Goal: Communication & Community: Participate in discussion

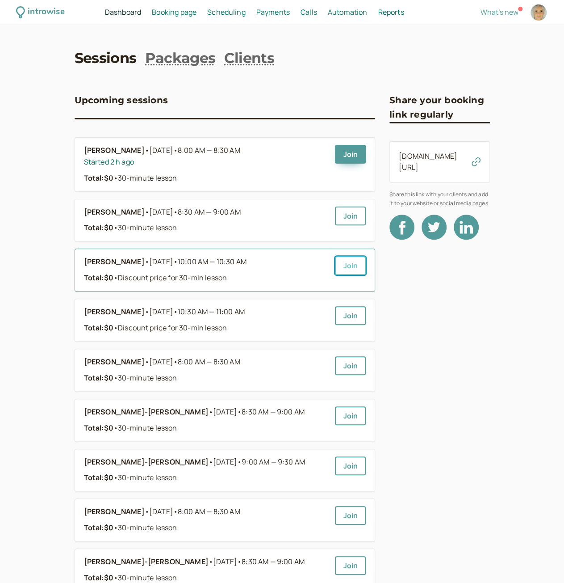
click at [351, 269] on link "Join" at bounding box center [350, 265] width 31 height 19
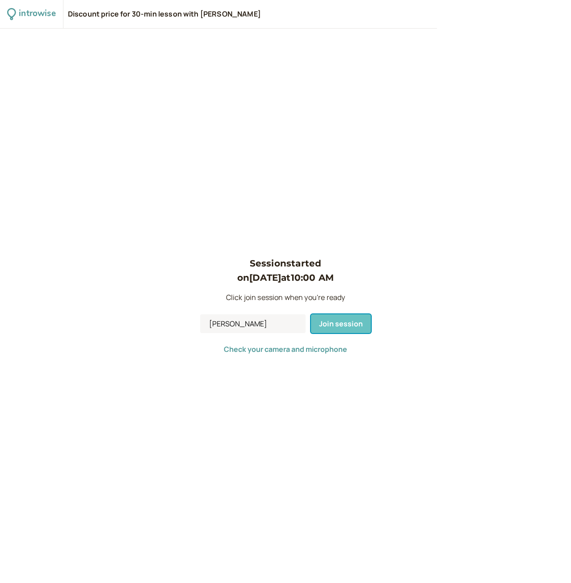
click at [332, 323] on span "Join session" at bounding box center [341, 324] width 44 height 10
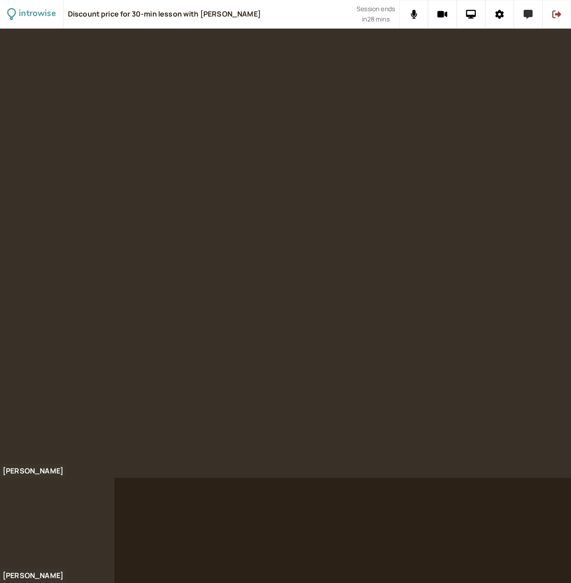
click at [524, 14] on icon at bounding box center [528, 14] width 9 height 9
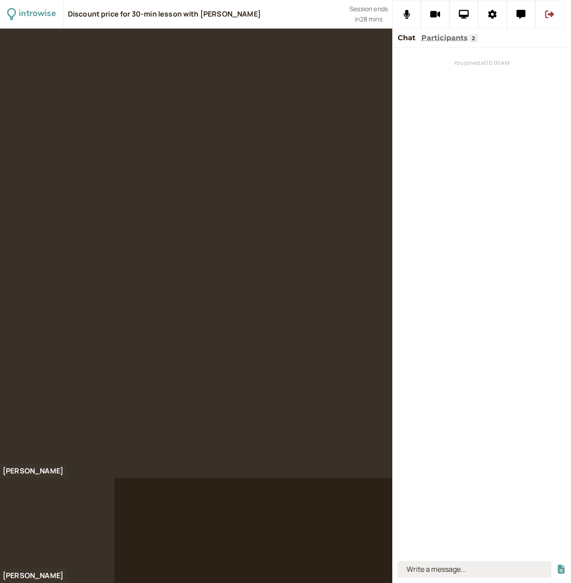
click at [478, 574] on input at bounding box center [475, 569] width 154 height 17
type input "Il fait"
click at [557, 564] on button "submit" at bounding box center [561, 568] width 9 height 9
type input "humidité"
click at [557, 564] on button "submit" at bounding box center [561, 568] width 9 height 9
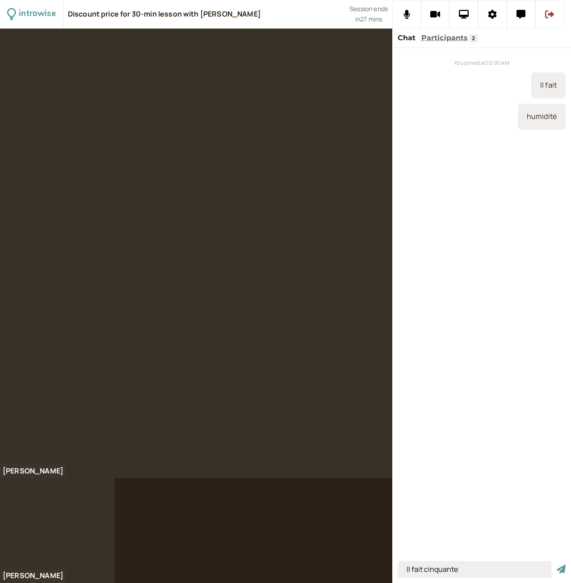
type input "Il fait cinquante"
click at [557, 564] on button "submit" at bounding box center [561, 568] width 9 height 9
click at [441, 567] on input at bounding box center [475, 569] width 154 height 17
paste input "Je parle français"
type input "Je parle français,."
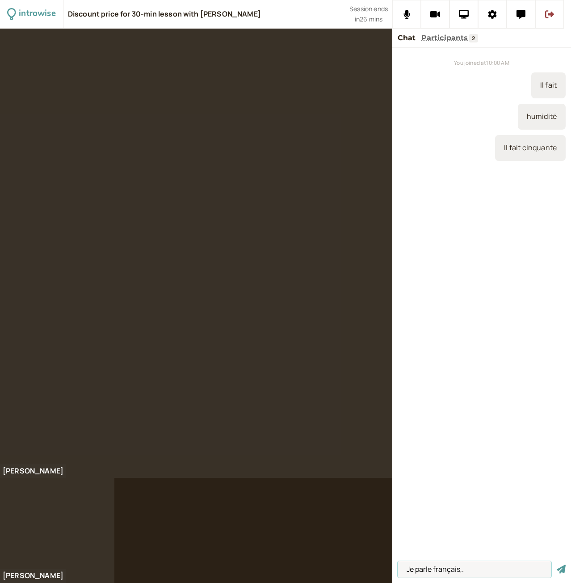
click at [557, 564] on button "submit" at bounding box center [561, 568] width 9 height 9
click at [434, 572] on input at bounding box center [475, 569] width 154 height 17
paste input "Est-ce que tu parles français ?"
type input "Est-ce que tu parles français ?"
click at [557, 564] on button "submit" at bounding box center [561, 568] width 9 height 9
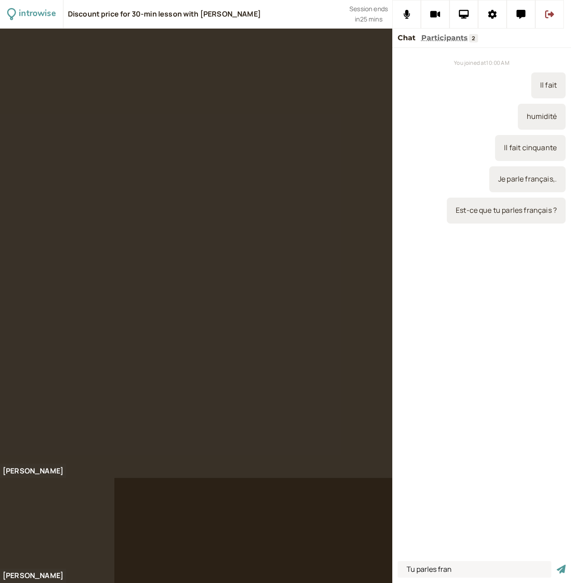
drag, startPoint x: 525, startPoint y: 212, endPoint x: 558, endPoint y: 210, distance: 33.6
click at [558, 210] on div "Est-ce que tu parles français ?" at bounding box center [506, 210] width 119 height 26
copy div "français ?"
paste input "çais ?"
drag, startPoint x: 439, startPoint y: 569, endPoint x: 462, endPoint y: 571, distance: 23.3
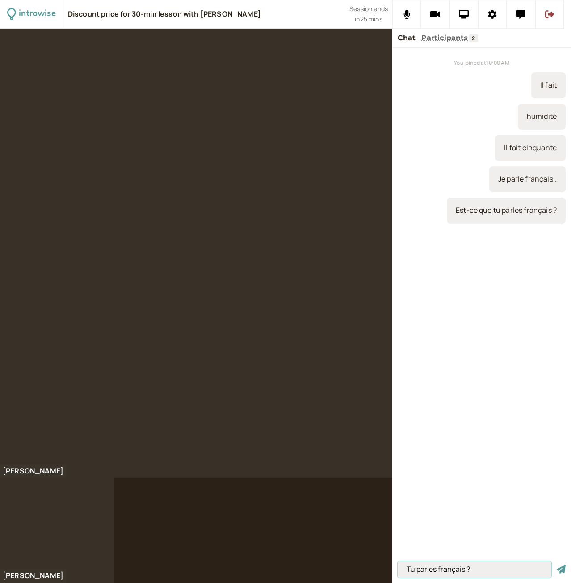
click at [462, 571] on input "Tu parles français ?" at bounding box center [475, 569] width 154 height 17
type input "Tu parles français ?"
click at [557, 564] on button "submit" at bounding box center [561, 568] width 9 height 9
click at [460, 569] on input at bounding box center [475, 569] width 154 height 17
type input "Tu as un bon travail."
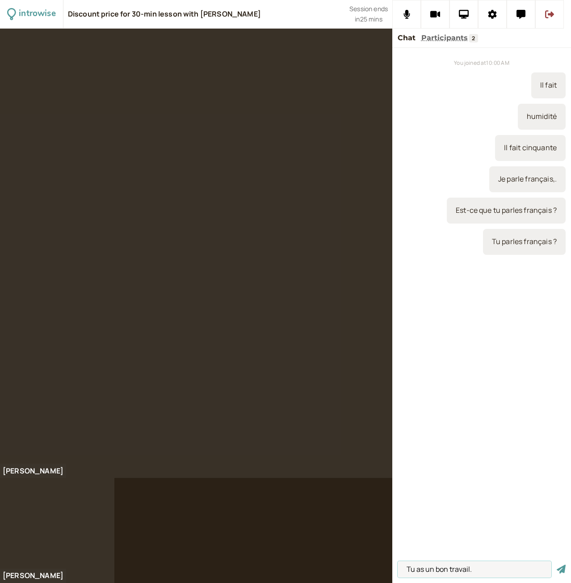
click at [557, 564] on button "submit" at bounding box center [561, 568] width 9 height 9
drag, startPoint x: 454, startPoint y: 208, endPoint x: 501, endPoint y: 213, distance: 47.6
click at [501, 213] on div "Est-ce que tu parles français ?" at bounding box center [506, 210] width 119 height 26
copy div "Est-ce que tu"
click at [439, 568] on input at bounding box center [475, 569] width 154 height 17
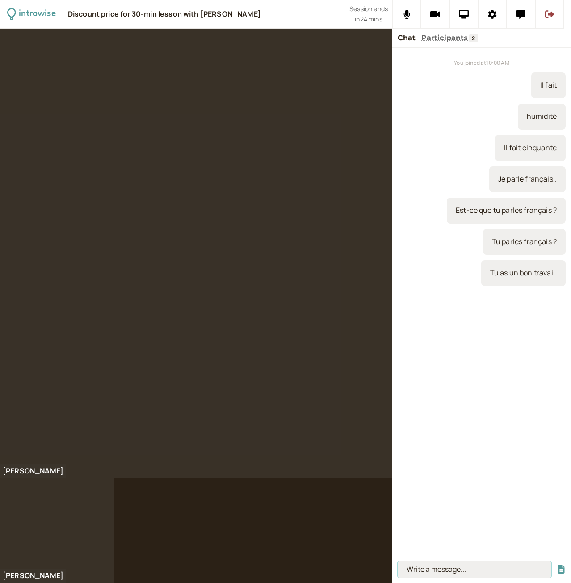
paste input "Est-ce que tu"
drag, startPoint x: 501, startPoint y: 273, endPoint x: 555, endPoint y: 278, distance: 54.7
click at [555, 278] on div "Tu as un bon travail." at bounding box center [523, 273] width 84 height 26
copy div "as un bon travail"
click at [459, 567] on input "Est-ce que tu" at bounding box center [475, 569] width 154 height 17
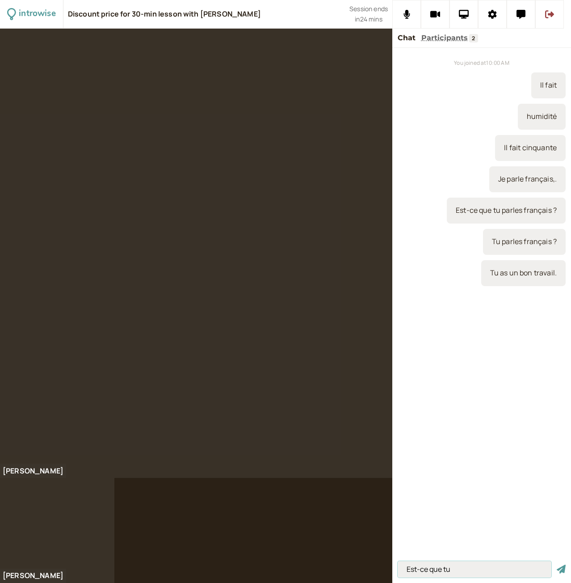
paste input "as un bon travail"
type input "Est-ce que tu as un bon travail ?"
click at [557, 564] on button "submit" at bounding box center [561, 568] width 9 height 9
paste input "as un bon travail"
click at [403, 571] on input "as un bon travail" at bounding box center [475, 569] width 154 height 17
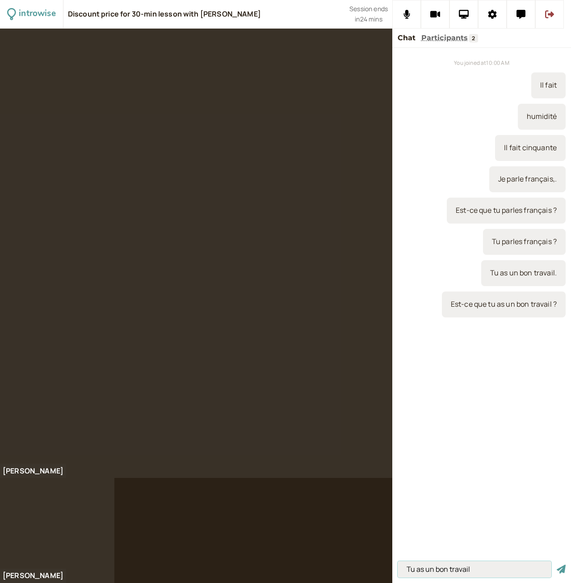
click at [475, 569] on input "Tu as un bon travail" at bounding box center [475, 569] width 154 height 17
type input "Tu as un bon travail ?"
click at [557, 564] on button "submit" at bounding box center [561, 568] width 9 height 9
click at [407, 576] on input at bounding box center [475, 569] width 154 height 17
click at [430, 569] on input at bounding box center [475, 569] width 154 height 17
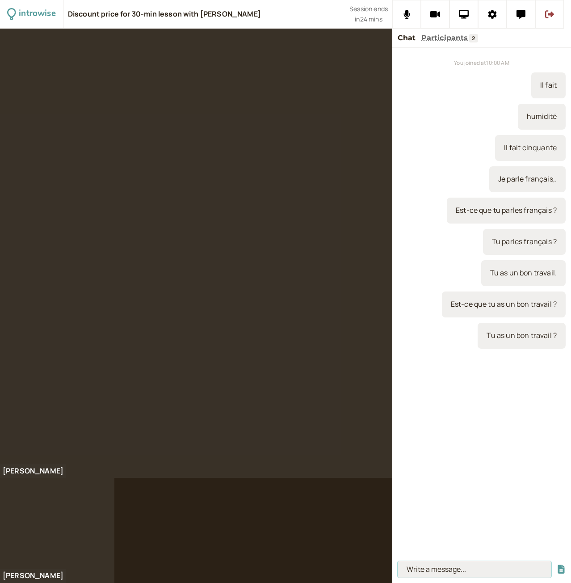
paste input "tu vas au marché"
click at [410, 572] on input "tu vas au marché" at bounding box center [475, 569] width 154 height 17
type input "Tu vas au marché"
click at [557, 564] on button "submit" at bounding box center [561, 568] width 9 height 9
click at [421, 571] on input at bounding box center [475, 569] width 154 height 17
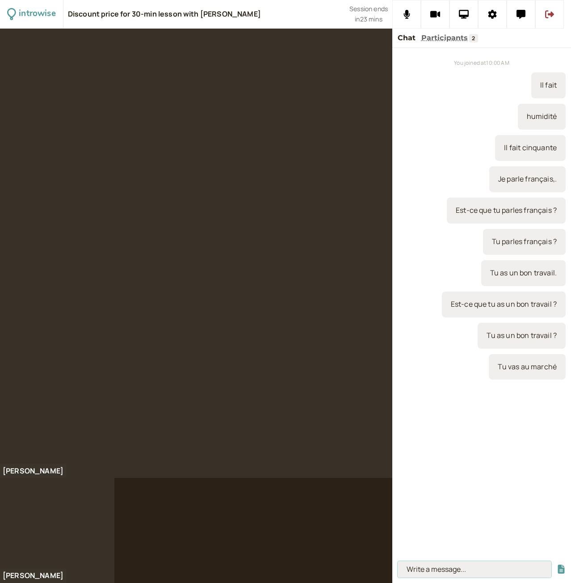
paste input "est-ce que tu vas au marché ?"
click at [407, 569] on input "est-ce que tu vas au marché ?" at bounding box center [475, 569] width 154 height 17
type input "Est-ce que tu vas au marché ?"
click at [557, 564] on button "submit" at bounding box center [561, 568] width 9 height 9
paste input "est-ce que tu vas au marché ?"
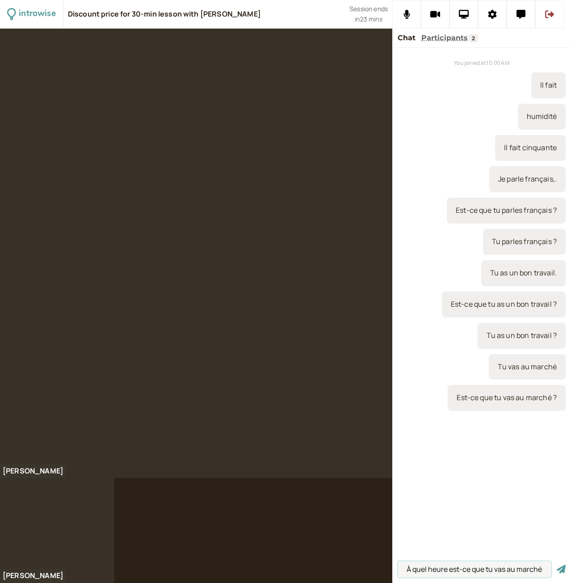
scroll to position [0, 4]
type input "À quel heure est-ce que tu vas au marché ?"
click at [557, 564] on button "submit" at bounding box center [561, 568] width 9 height 9
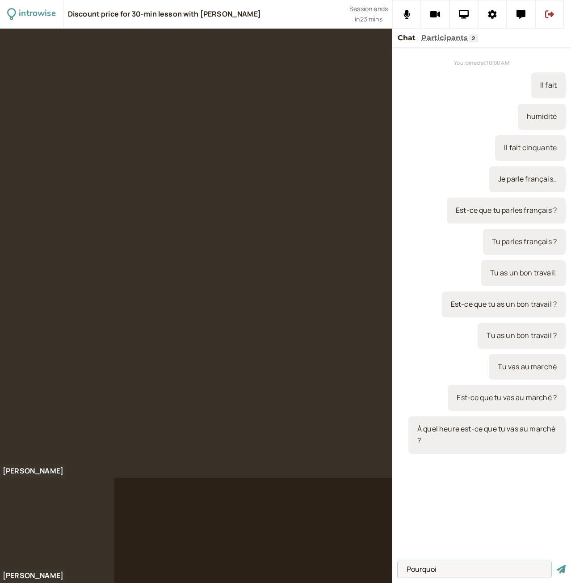
paste input "est-ce que tu vas au marché ?"
type input "Pourquoi est-ce que tu vas au marché ?"
click at [557, 564] on button "submit" at bounding box center [561, 568] width 9 height 9
paste input "est-ce que tu vas au marché ?"
type input "Quand est-ce que tu vas au marché ?"
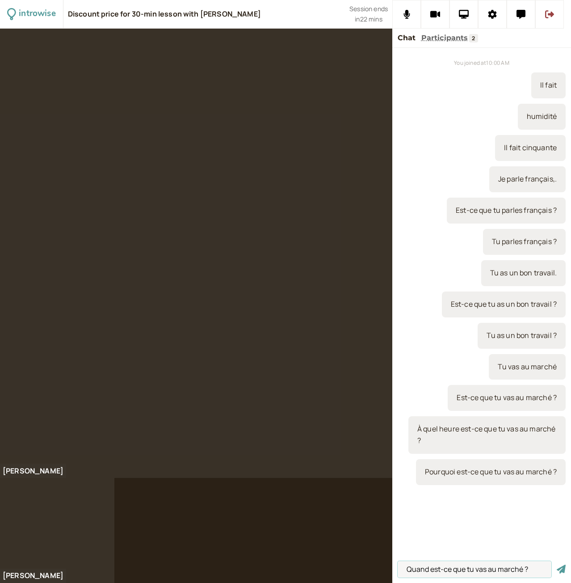
click at [557, 564] on button "submit" at bounding box center [561, 568] width 9 height 9
type input "C"
type input "J"
type input "commence"
click at [557, 564] on button "submit" at bounding box center [561, 568] width 9 height 9
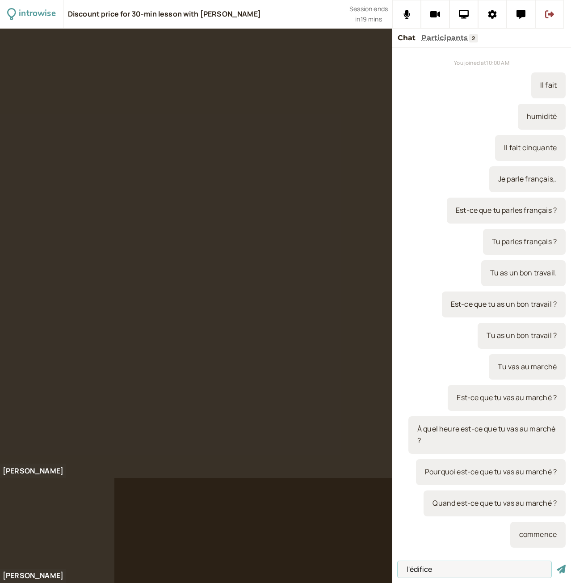
type input "l'édifice"
click at [557, 564] on button "submit" at bounding box center [561, 568] width 9 height 9
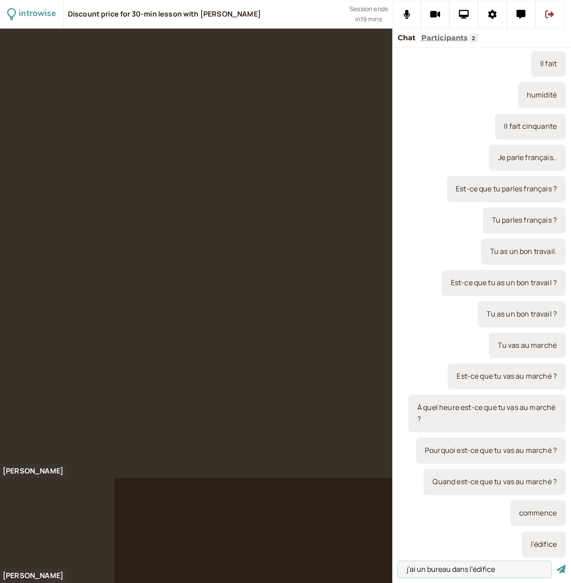
type input "j'ai un bureau dans l'édifice"
click at [557, 564] on button "submit" at bounding box center [561, 568] width 9 height 9
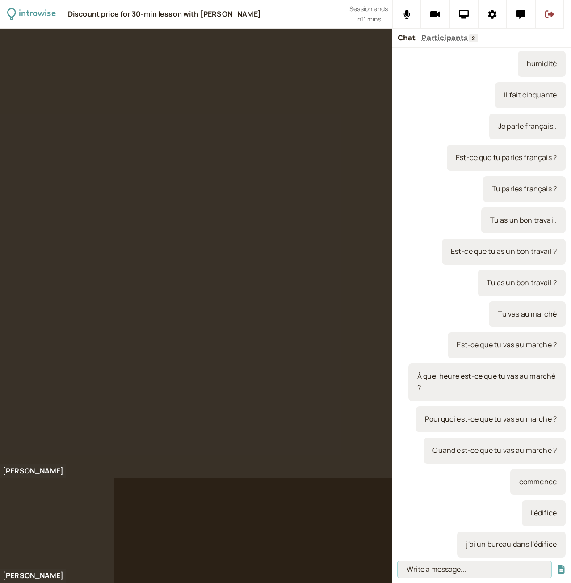
click at [449, 569] on input at bounding box center [475, 569] width 154 height 17
type input "ma question suivante"
click at [557, 564] on button "submit" at bounding box center [561, 568] width 9 height 9
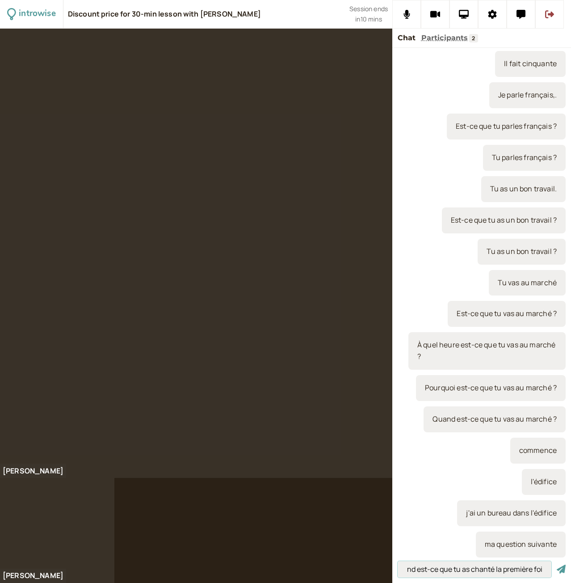
scroll to position [0, 17]
type input "Quand est-ce que tu as chanté la première fois"
click at [557, 564] on button "submit" at bounding box center [561, 568] width 9 height 9
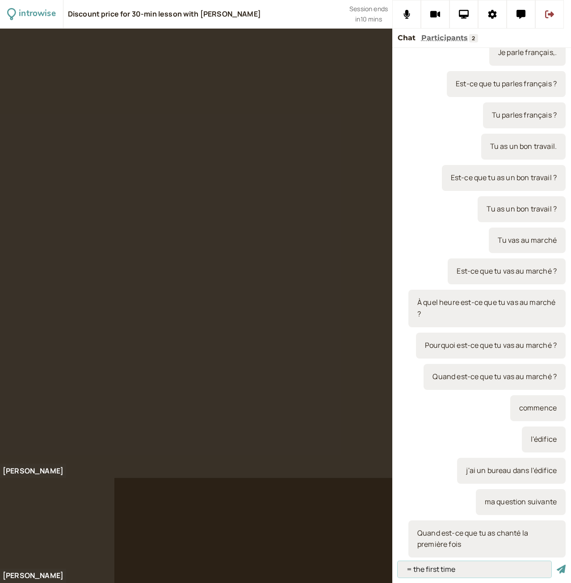
type input "= the first time"
click at [557, 564] on button "submit" at bounding box center [561, 568] width 9 height 9
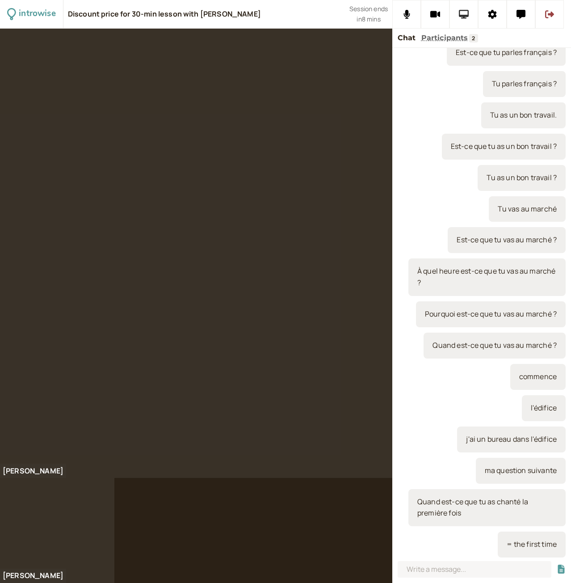
drag, startPoint x: 545, startPoint y: 55, endPoint x: 463, endPoint y: 12, distance: 92.7
click at [463, 12] on icon at bounding box center [464, 14] width 10 height 9
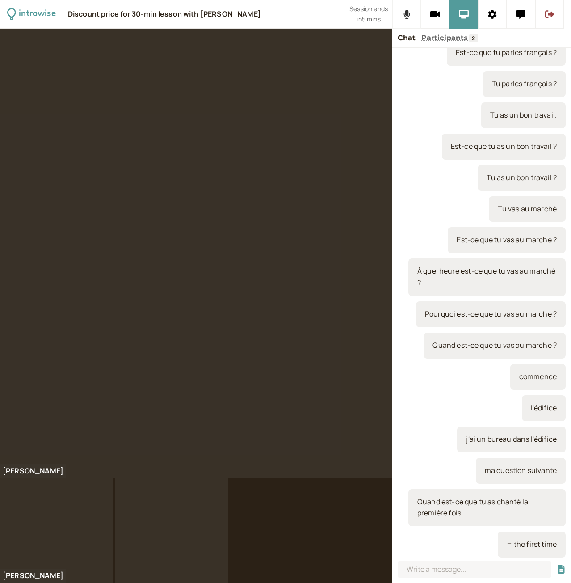
click at [409, 13] on icon at bounding box center [406, 14] width 6 height 9
click at [406, 15] on icon at bounding box center [406, 14] width 11 height 9
click at [399, 10] on button at bounding box center [406, 14] width 29 height 29
click at [403, 10] on icon at bounding box center [406, 14] width 11 height 9
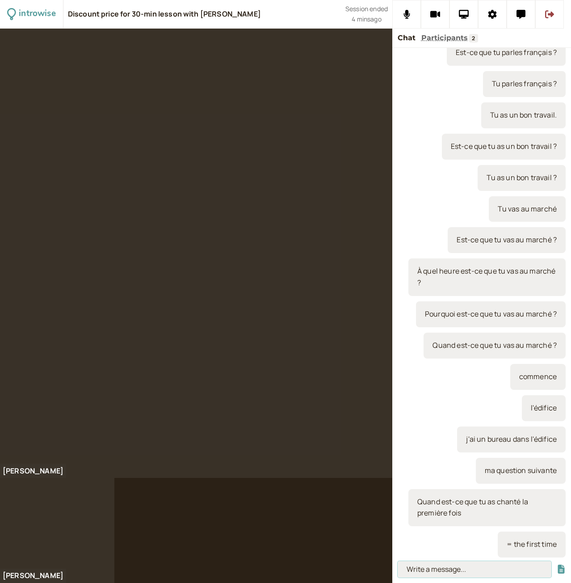
click at [471, 573] on input at bounding box center [475, 569] width 154 height 17
type input "un chat,"
click at [557, 564] on button "submit" at bounding box center [561, 568] width 9 height 9
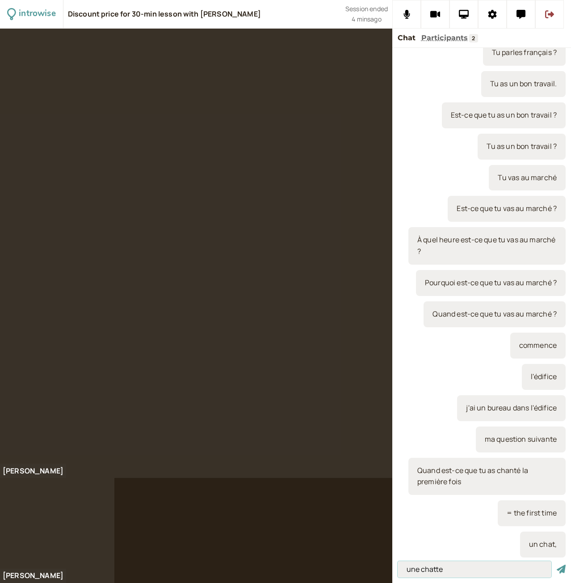
type input "une chatte"
click at [557, 564] on button "submit" at bounding box center [561, 568] width 9 height 9
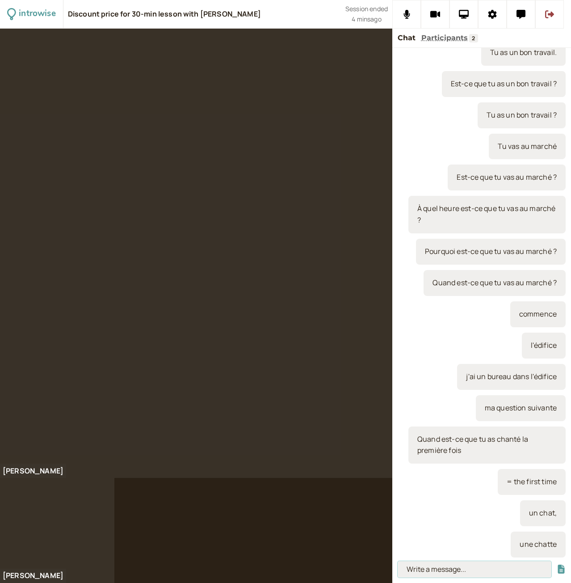
click at [452, 567] on input at bounding box center [475, 569] width 154 height 17
type input "un garçon - une fille"
click at [557, 564] on button "submit" at bounding box center [561, 568] width 9 height 9
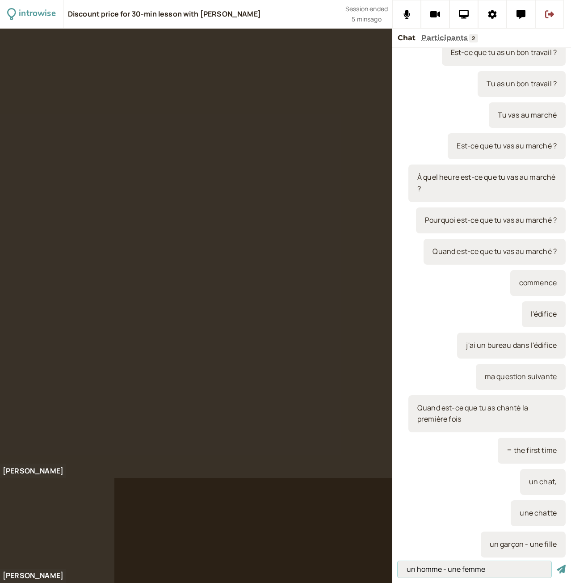
type input "un homme - une femme"
click at [557, 564] on button "submit" at bounding box center [561, 568] width 9 height 9
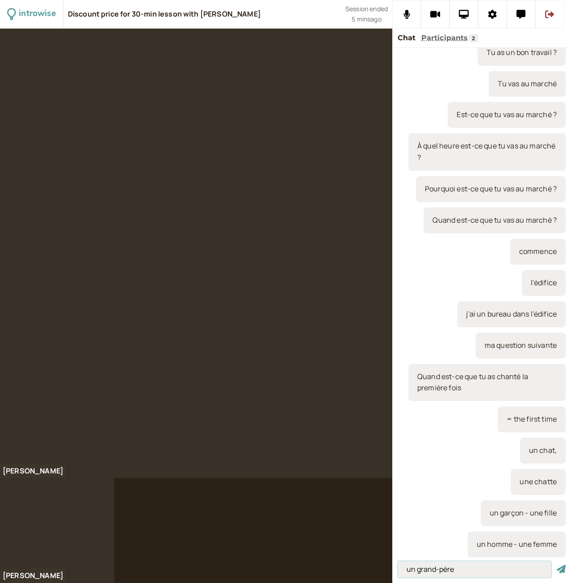
click at [487, 573] on input "un grand-père" at bounding box center [475, 569] width 154 height 17
click at [471, 569] on input "un grand-père - une grand-mère" at bounding box center [475, 569] width 154 height 17
click at [412, 567] on input "un grand-père - une/la grand-mère" at bounding box center [475, 569] width 154 height 17
click at [414, 567] on input "un grand-père - une/la grand-mère" at bounding box center [475, 569] width 154 height 17
type input "un/le grand-père - une/la grand-mère"
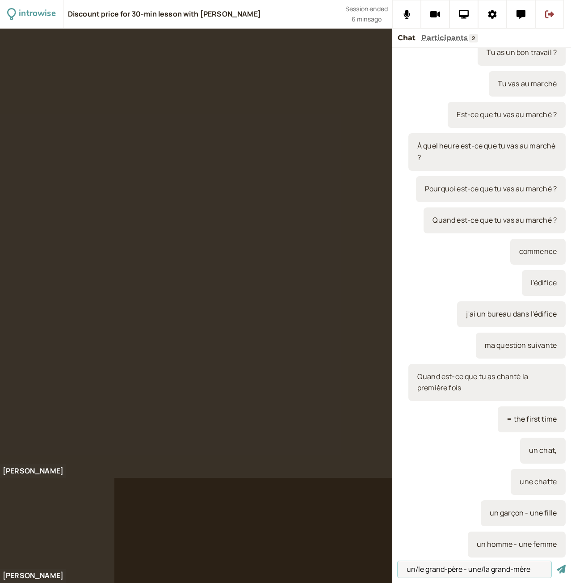
click at [557, 564] on button "submit" at bounding box center [561, 568] width 9 height 9
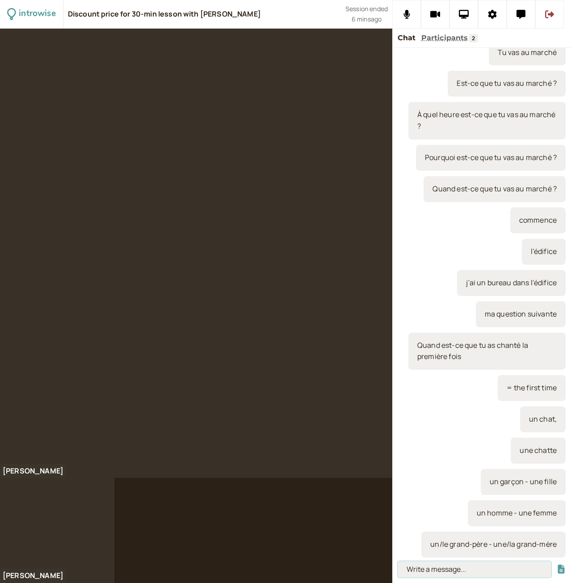
click at [410, 572] on input at bounding box center [475, 569] width 154 height 17
type input "un grand chat - une grande chatte"
click at [557, 564] on button "submit" at bounding box center [561, 568] width 9 height 9
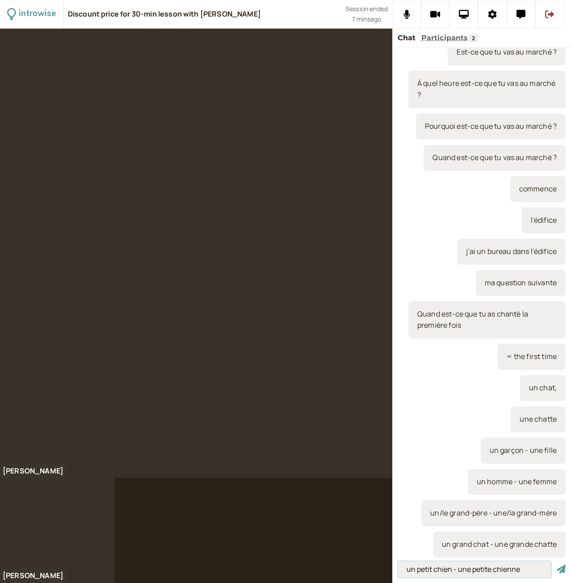
type input "un petit chien - une petite chienne"
click at [557, 564] on button "submit" at bounding box center [561, 568] width 9 height 9
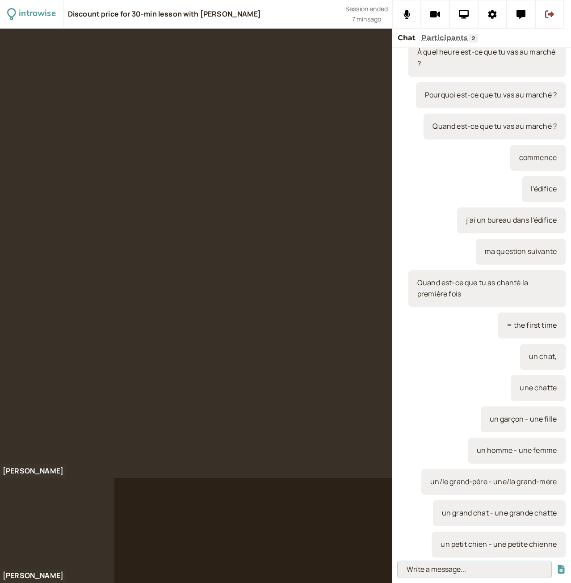
click at [438, 575] on input at bounding box center [475, 569] width 154 height 17
type input "un petit garçon - une petite fille"
click at [557, 564] on button "submit" at bounding box center [561, 568] width 9 height 9
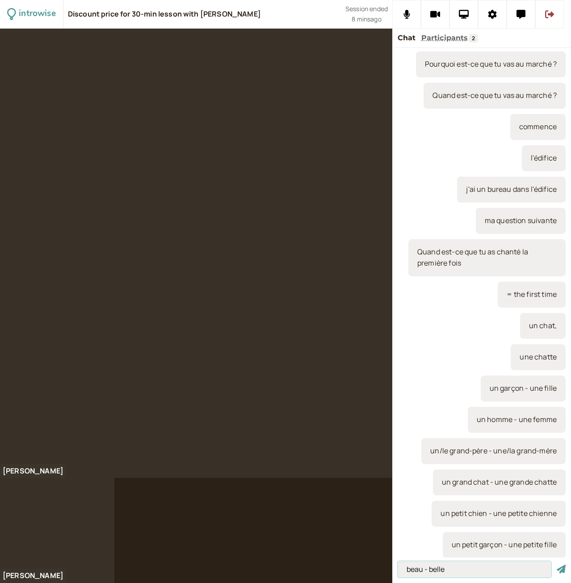
type input "beau - belle"
click at [557, 564] on button "submit" at bounding box center [561, 568] width 9 height 9
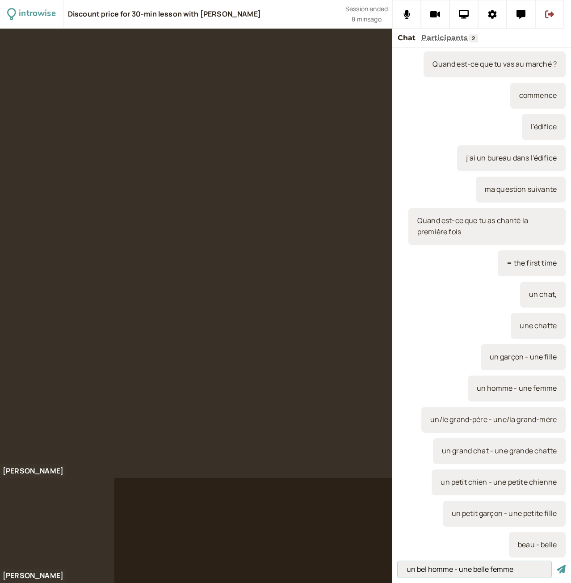
type input "un bel homme - une belle femme"
click at [557, 564] on button "submit" at bounding box center [561, 568] width 9 height 9
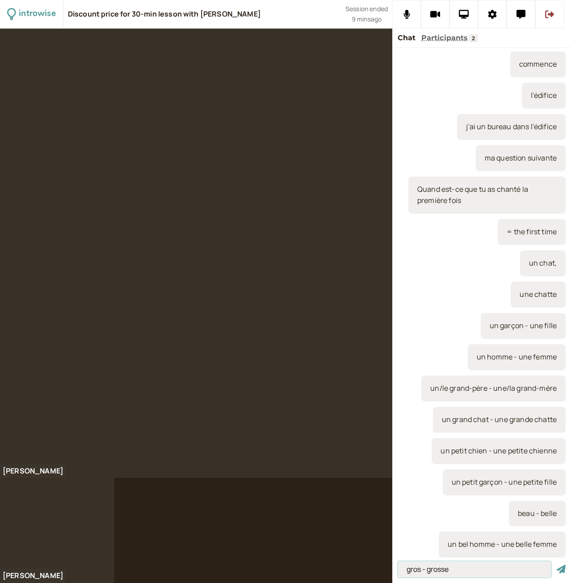
type input "gros - grosse"
click at [557, 564] on button "submit" at bounding box center [561, 568] width 9 height 9
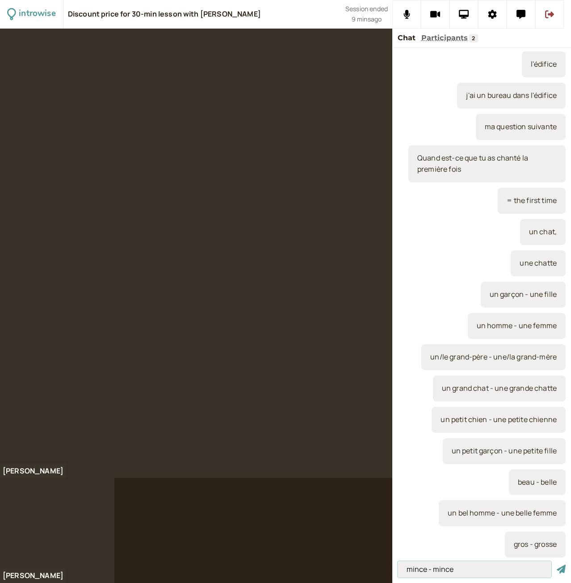
type input "mince - mince"
click at [557, 564] on button "submit" at bounding box center [561, 568] width 9 height 9
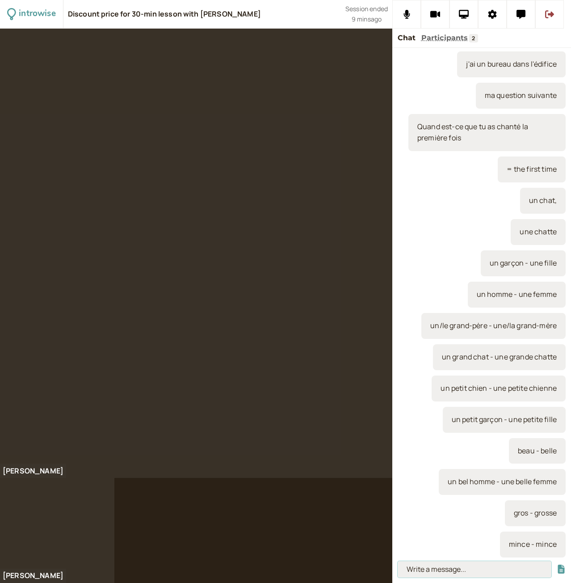
click at [431, 565] on input at bounding box center [475, 569] width 154 height 17
type input "un jeune garçon, une jeune fille"
click at [557, 564] on button "submit" at bounding box center [561, 568] width 9 height 9
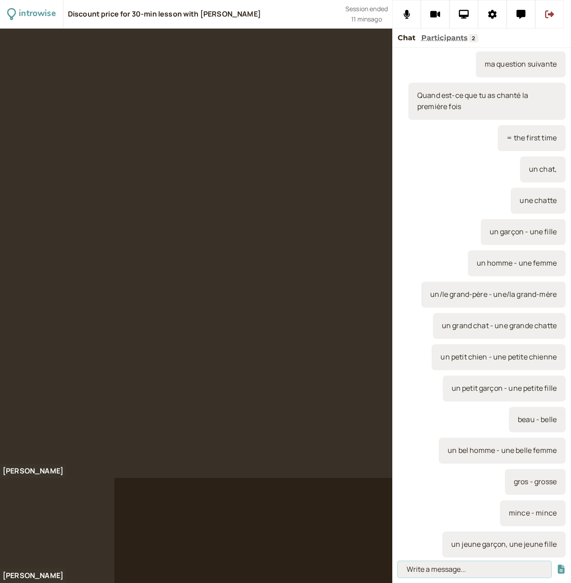
type input "U"
type input "un vieux grand-père, une vieille grand-mère"
click at [557, 564] on button "submit" at bounding box center [561, 568] width 9 height 9
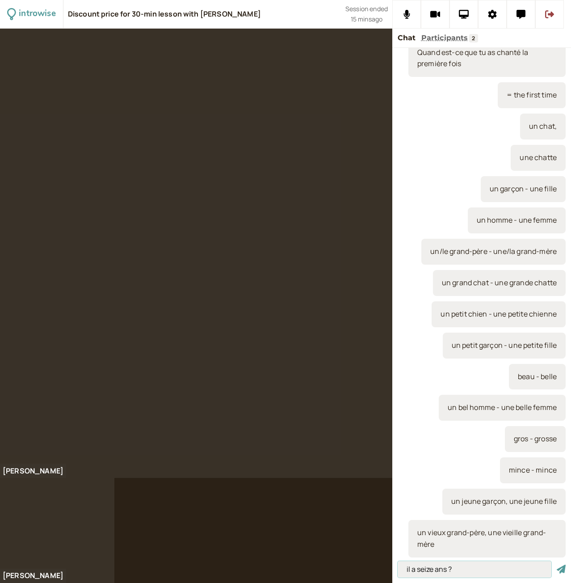
type input "il a seize ans ?"
click at [557, 564] on button "submit" at bounding box center [561, 568] width 9 height 9
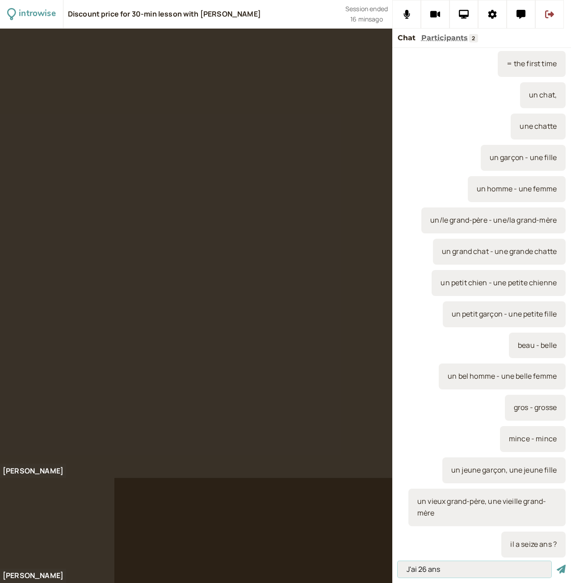
type input "J'ai 26 ans"
click at [557, 564] on button "submit" at bounding box center [561, 568] width 9 height 9
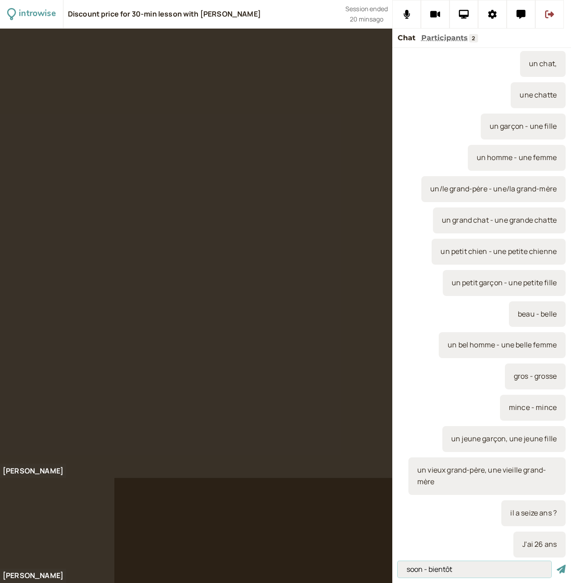
type input "soon - bientôt"
click at [557, 564] on button "submit" at bounding box center [561, 568] width 9 height 9
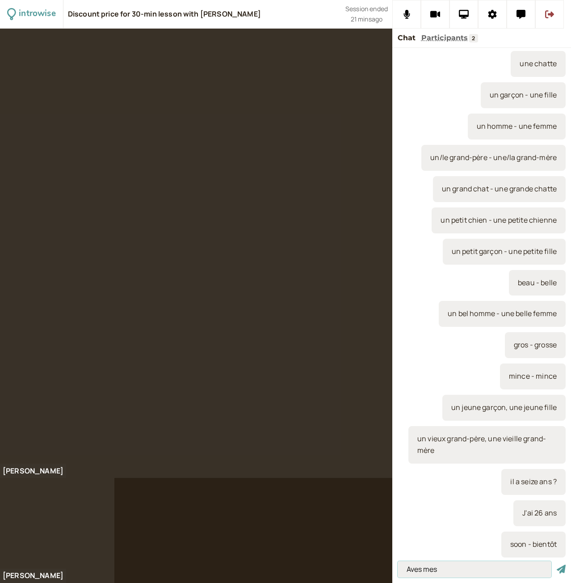
type input "Aves mes"
click at [557, 564] on button "submit" at bounding box center [561, 568] width 9 height 9
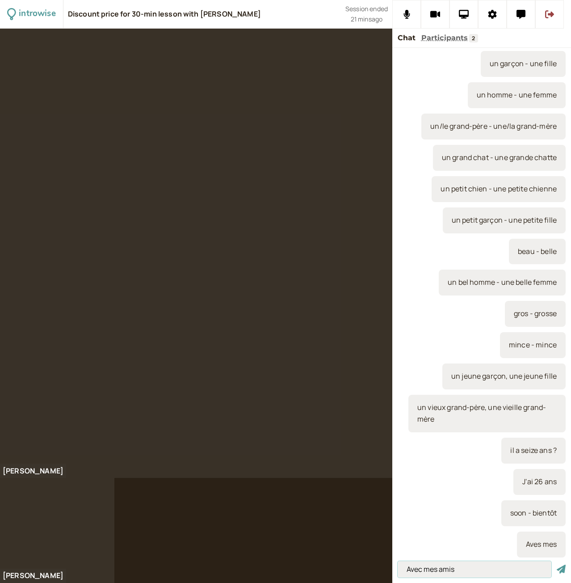
type input "Avec mes amis"
click at [557, 564] on button "submit" at bounding box center [561, 568] width 9 height 9
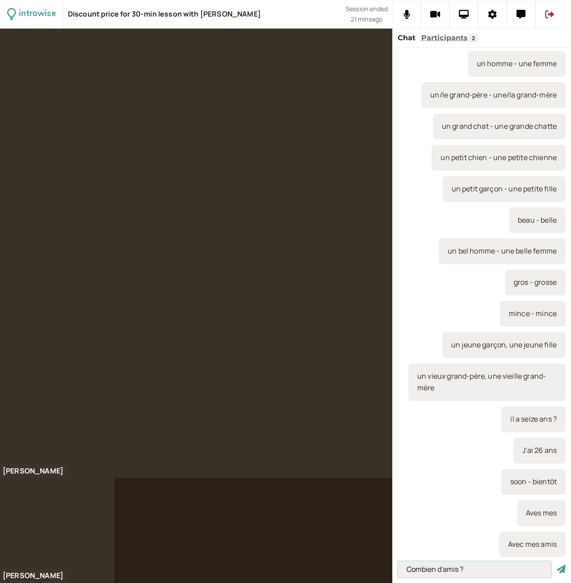
type input "Combien d'amis ?"
click at [557, 564] on button "submit" at bounding box center [561, 568] width 9 height 9
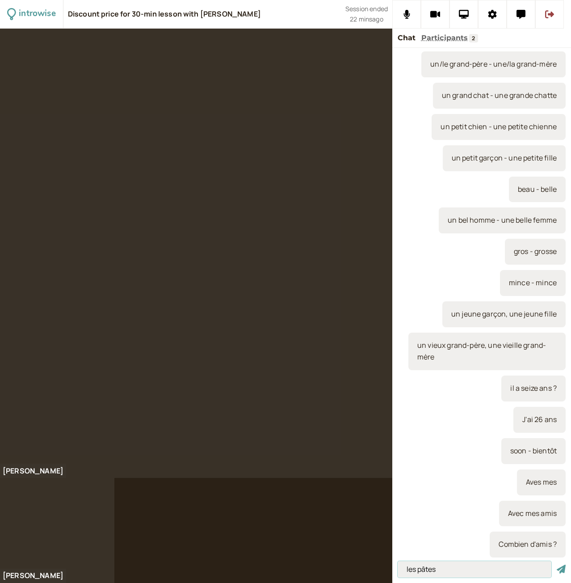
type input "les pâtes"
click at [557, 564] on button "submit" at bounding box center [561, 568] width 9 height 9
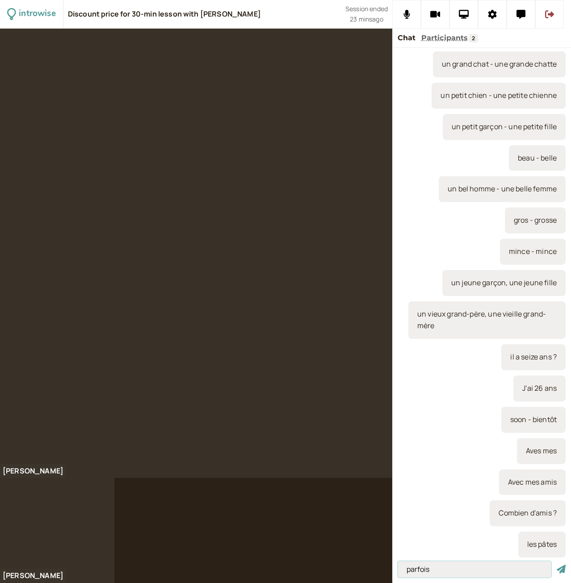
type input "parfois"
click at [557, 564] on button "submit" at bounding box center [561, 568] width 9 height 9
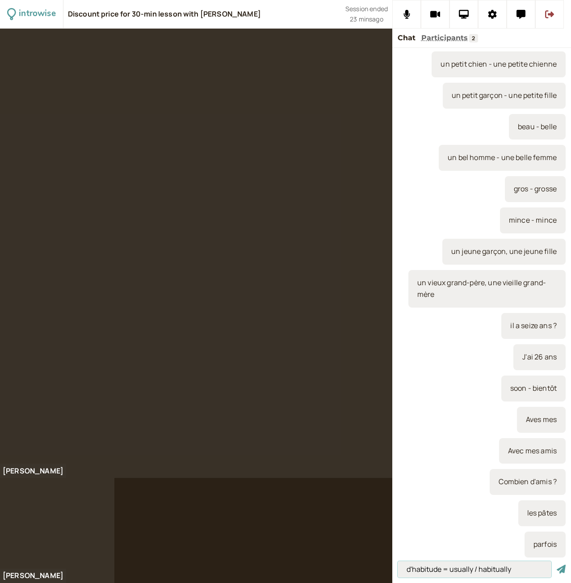
type input "d'habitude = usually / habitually"
click at [557, 564] on button "submit" at bounding box center [561, 568] width 9 height 9
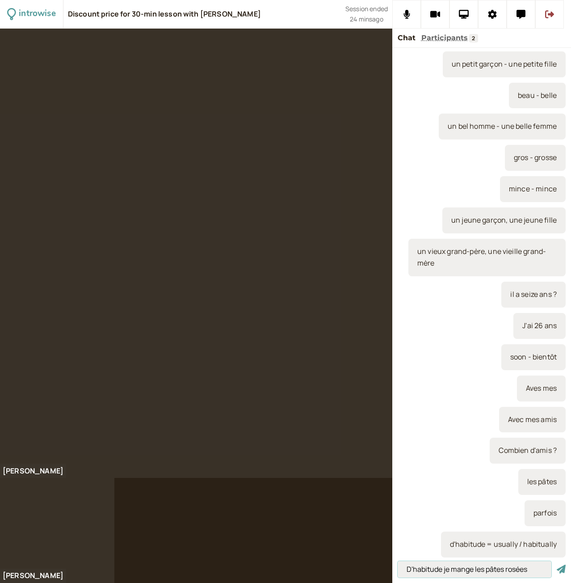
type input "D'habitude je mange les pâtes rosées"
click at [557, 564] on button "submit" at bounding box center [561, 568] width 9 height 9
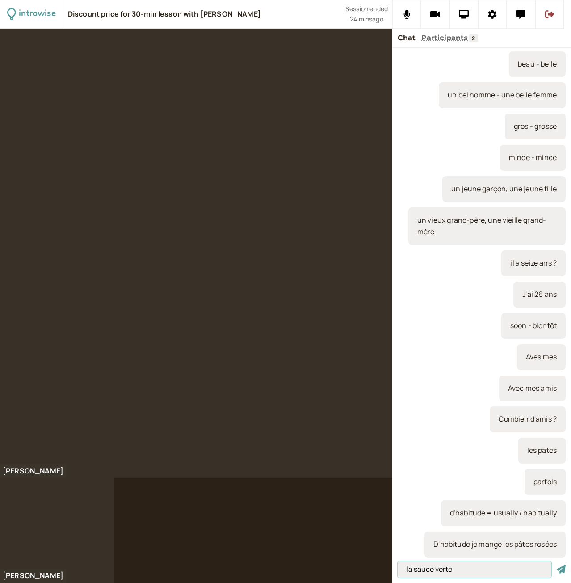
type input "la sauce verte"
click at [557, 564] on button "submit" at bounding box center [561, 568] width 9 height 9
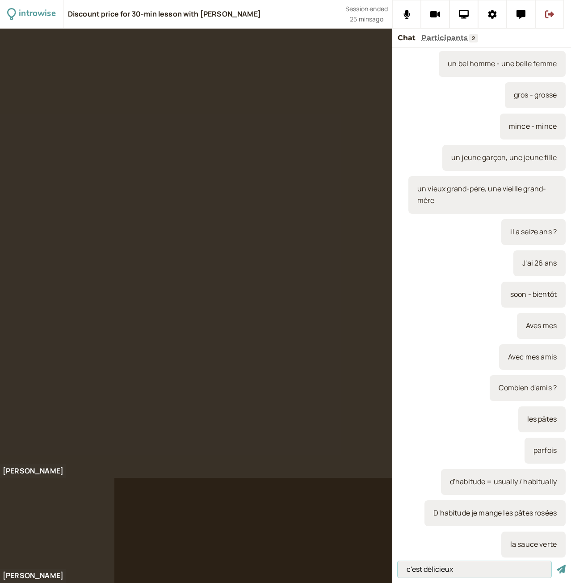
type input "c'est délicieux"
click at [557, 564] on button "submit" at bounding box center [561, 568] width 9 height 9
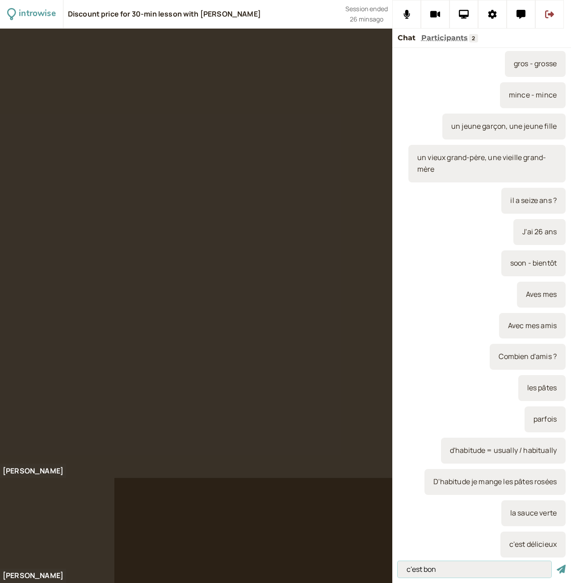
type input "c'est bon"
click at [557, 564] on button "submit" at bounding box center [561, 568] width 9 height 9
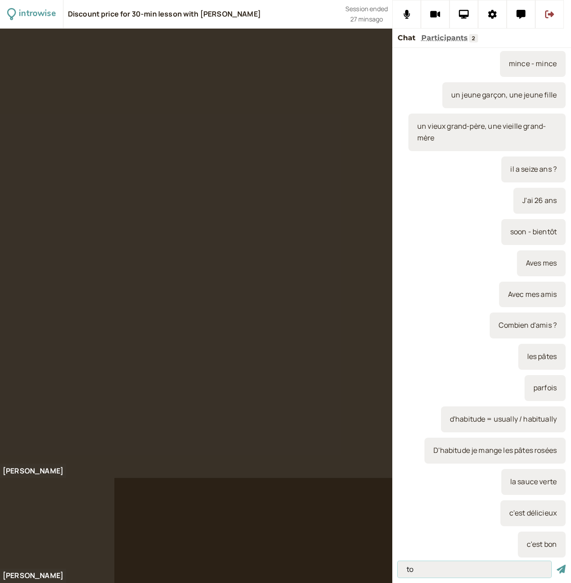
type input "t"
type input "c"
click at [499, 571] on input at bounding box center [475, 569] width 154 height 17
type input "air climatisé"
click at [557, 564] on button "submit" at bounding box center [561, 568] width 9 height 9
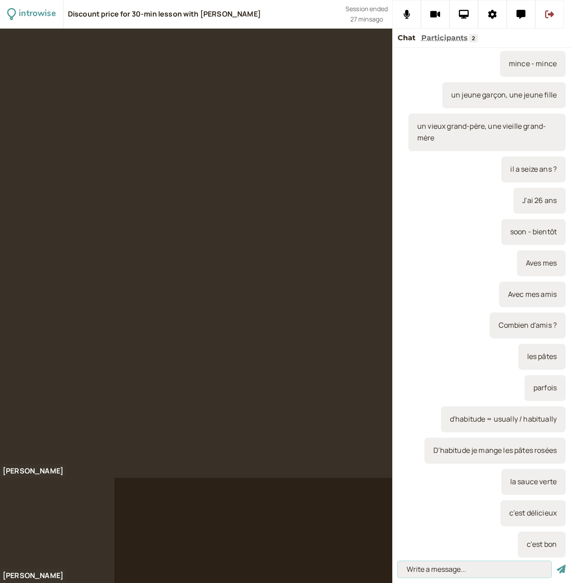
scroll to position [1044, 0]
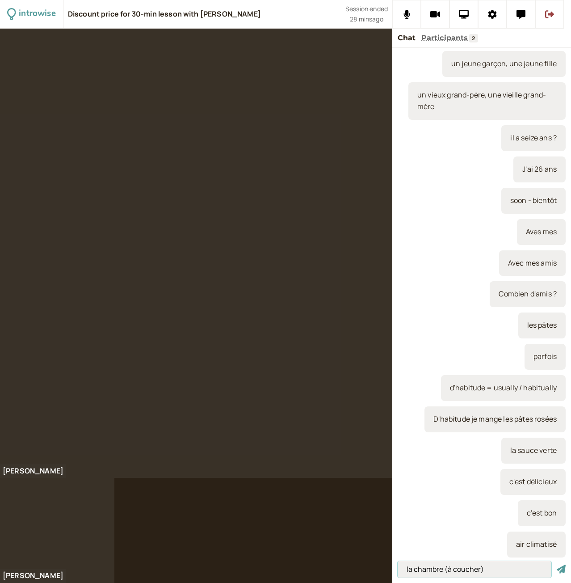
type input "la chambre (à coucher)"
click at [557, 564] on button "submit" at bounding box center [561, 568] width 9 height 9
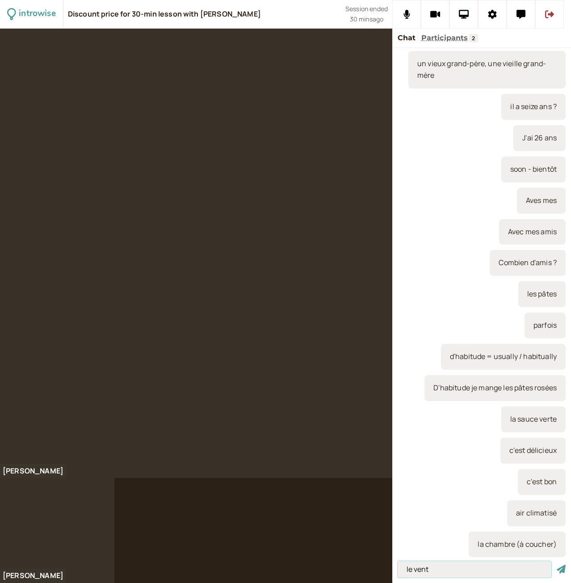
type input "le vent"
click at [557, 564] on button "submit" at bounding box center [561, 568] width 9 height 9
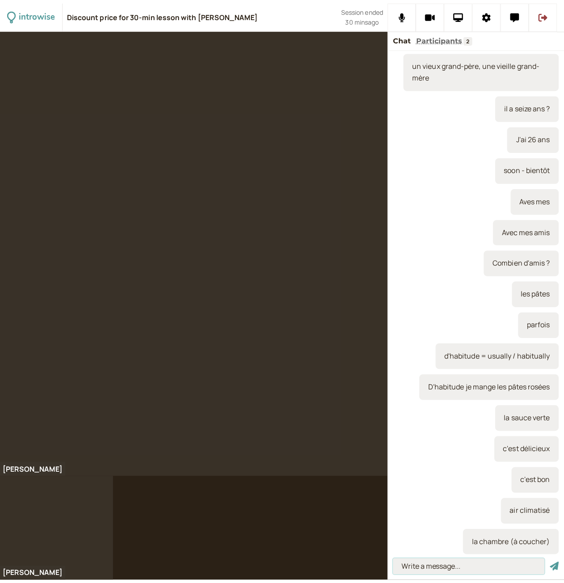
scroll to position [1107, 0]
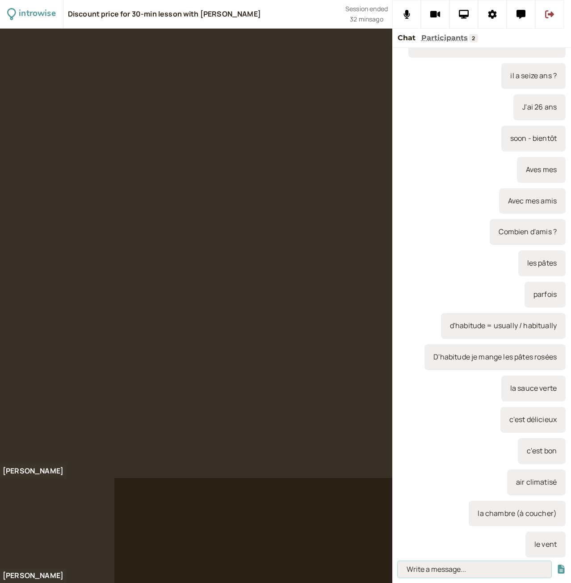
click at [453, 571] on input at bounding box center [475, 569] width 154 height 17
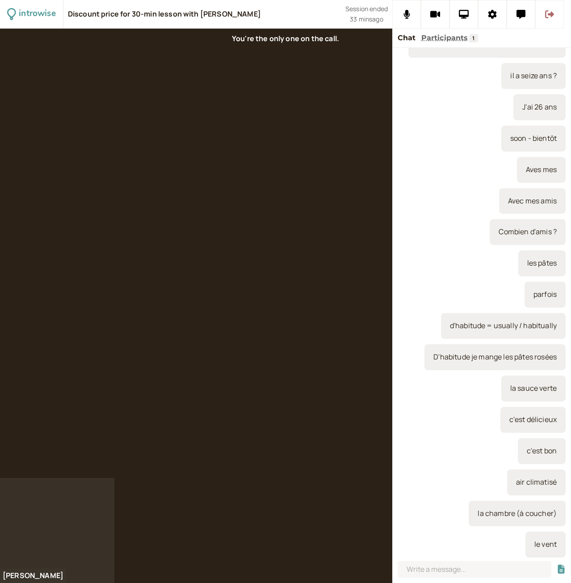
click at [548, 20] on button at bounding box center [549, 14] width 29 height 29
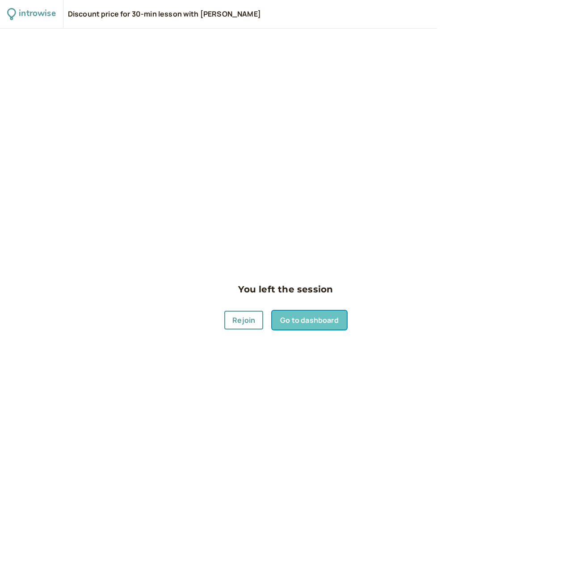
click at [318, 312] on link "Go to dashboard" at bounding box center [309, 320] width 74 height 19
